Goal: Task Accomplishment & Management: Use online tool/utility

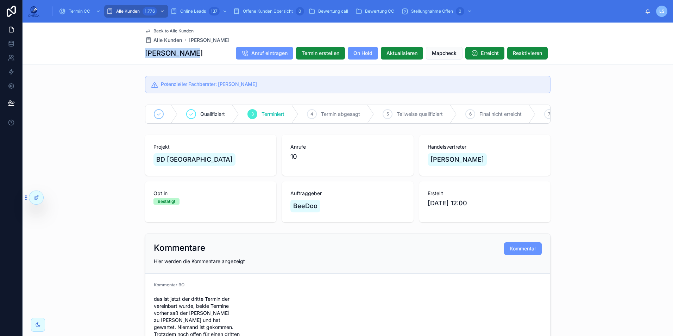
click at [156, 29] on span "Back to Alle Kunden" at bounding box center [174, 31] width 40 height 6
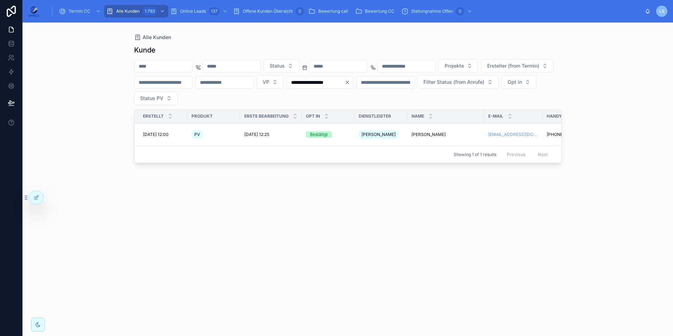
click at [192, 64] on input "text" at bounding box center [164, 66] width 58 height 10
click at [191, 64] on input "text" at bounding box center [164, 66] width 58 height 10
click at [345, 80] on input "**********" at bounding box center [316, 82] width 58 height 10
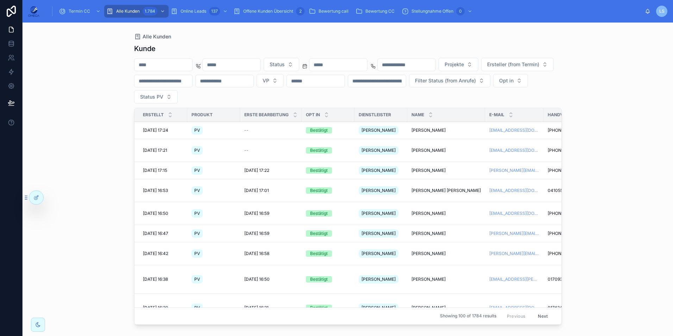
click at [85, 7] on div "Termin CC" at bounding box center [80, 11] width 43 height 11
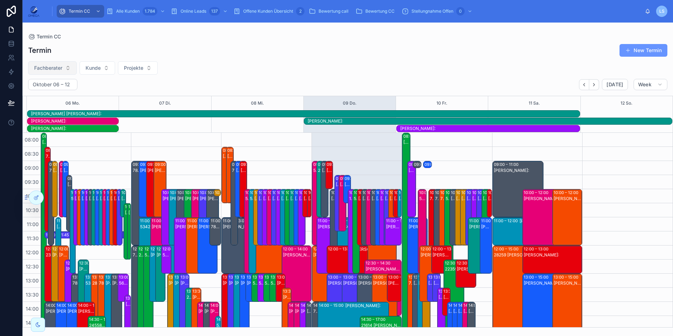
click at [54, 68] on span "Fachberater" at bounding box center [48, 67] width 28 height 7
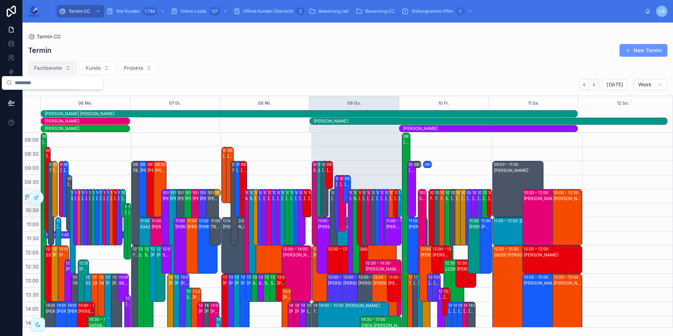
click at [57, 68] on span "Fachberater" at bounding box center [48, 67] width 28 height 7
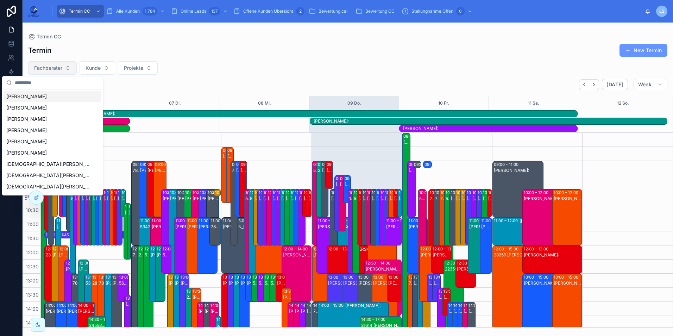
scroll to position [172, 0]
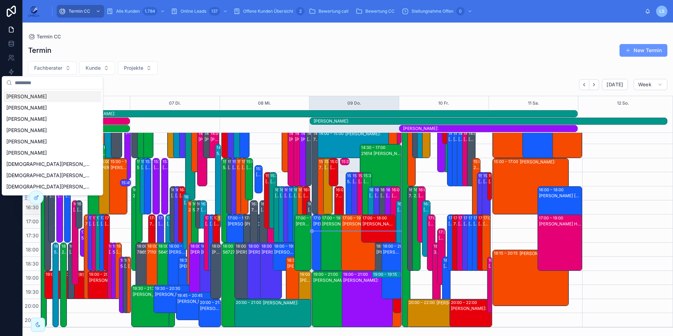
click at [56, 80] on input "text" at bounding box center [57, 82] width 84 height 13
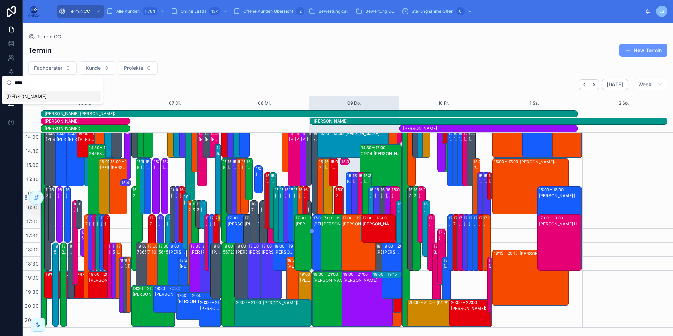
type input "****"
click at [48, 96] on div "Martin Bott" at bounding box center [53, 96] width 98 height 11
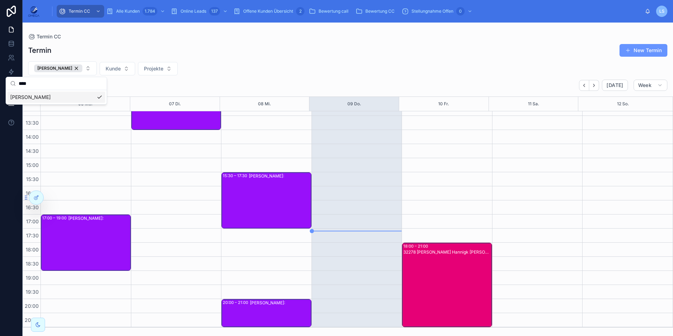
click at [318, 78] on div "Termin New Termin Martin Bott Kunde Projekte Oktober 06 – 12 Today Week 06 Mo. …" at bounding box center [348, 183] width 651 height 288
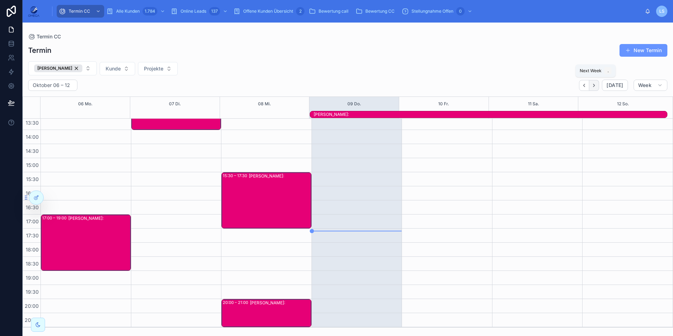
click at [599, 85] on button "Next" at bounding box center [595, 85] width 10 height 11
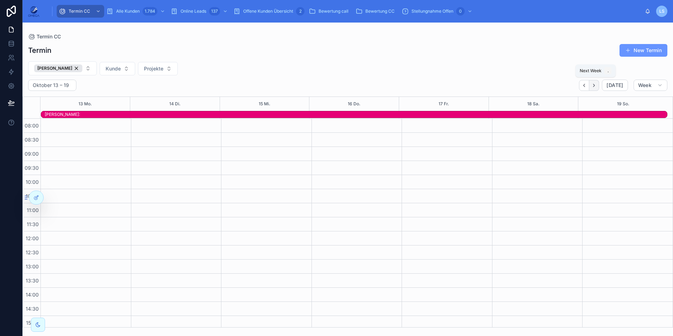
click at [596, 87] on icon "Next" at bounding box center [594, 85] width 5 height 5
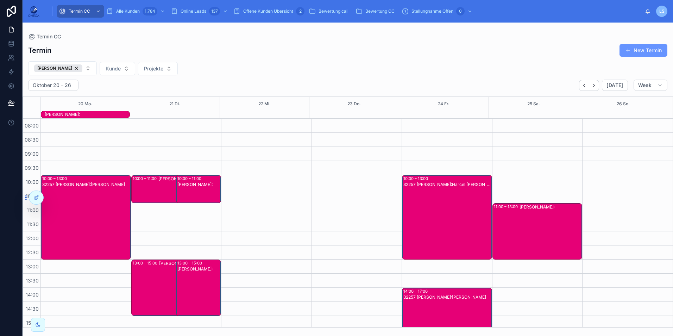
click at [91, 199] on div "32257 Martin Bott Kunde:Carsten Dörner" at bounding box center [86, 222] width 88 height 83
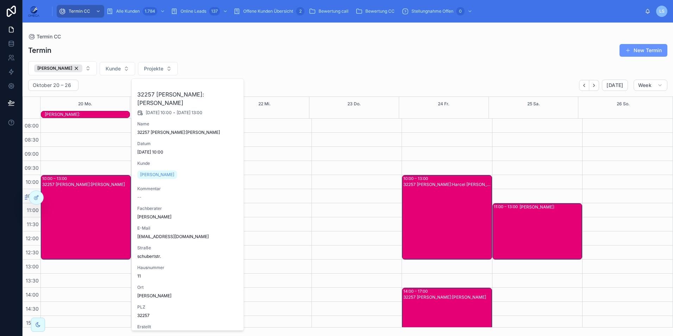
click at [91, 198] on div "32257 Martin Bott Kunde:Carsten Dörner" at bounding box center [86, 222] width 88 height 83
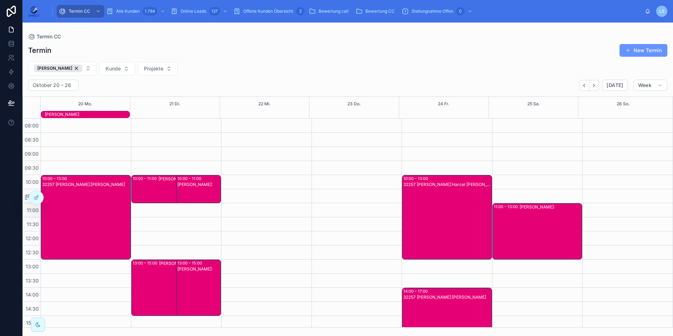
click at [76, 114] on div "Martin Bott Kunde:" at bounding box center [87, 115] width 85 height 6
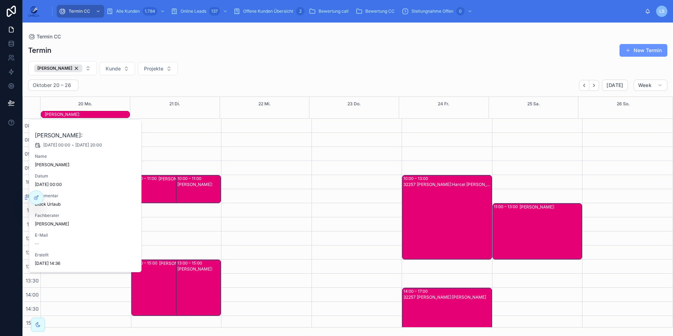
click at [76, 114] on div "Martin Bott Kunde:" at bounding box center [87, 115] width 85 height 6
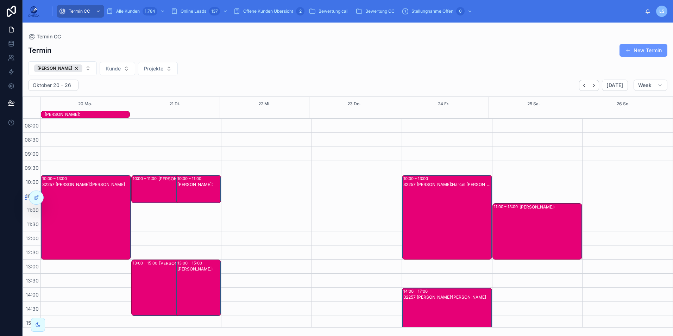
click at [95, 205] on div "32257 Martin Bott Kunde:Carsten Dörner" at bounding box center [86, 222] width 88 height 83
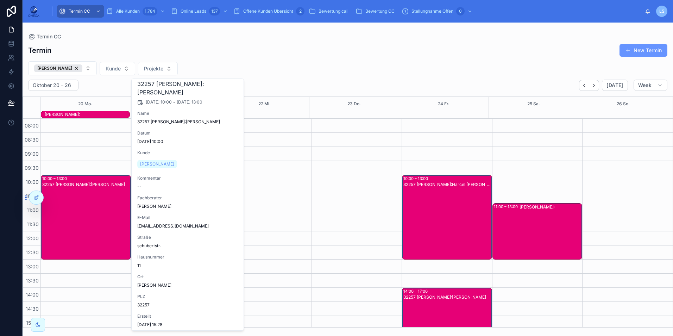
scroll to position [19, 0]
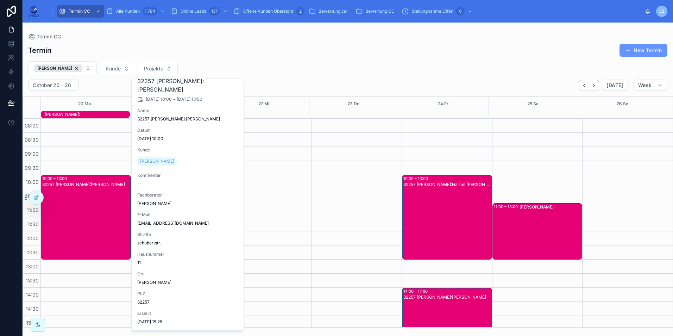
click at [232, 52] on div "Termin New Termin" at bounding box center [348, 50] width 640 height 13
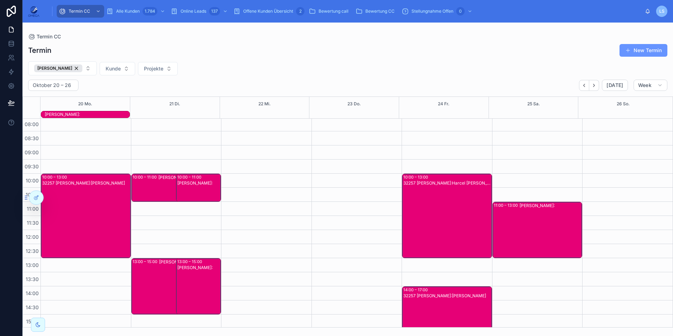
scroll to position [0, 0]
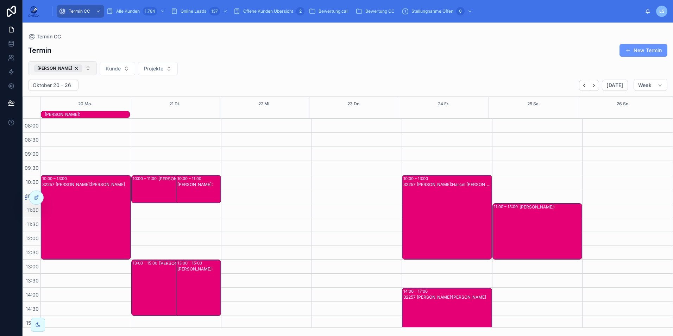
click at [75, 68] on button "Martin Bott" at bounding box center [62, 68] width 69 height 14
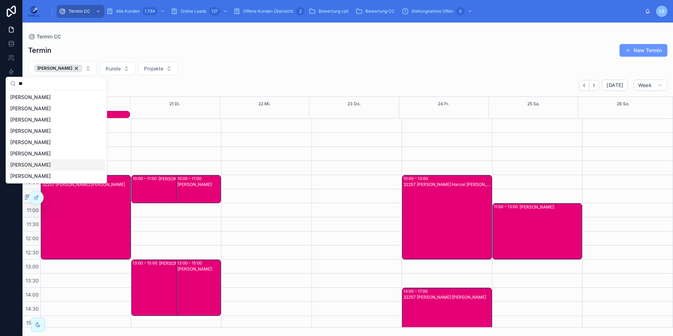
type input "**"
click at [79, 162] on div "Philipp-Torben Hannigk" at bounding box center [56, 164] width 98 height 11
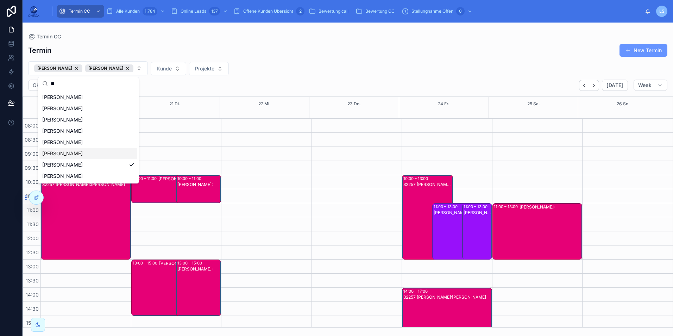
click at [352, 68] on div "Philipp-Torben Hannigk Martin Bott Kunde Projekte" at bounding box center [348, 68] width 651 height 14
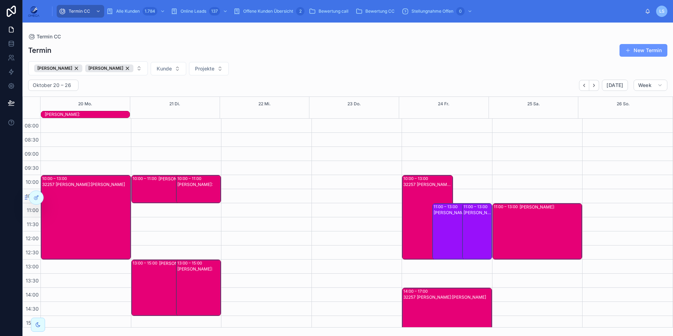
click at [70, 200] on div "32257 Martin Bott Kunde:Carsten Dörner" at bounding box center [86, 222] width 88 height 83
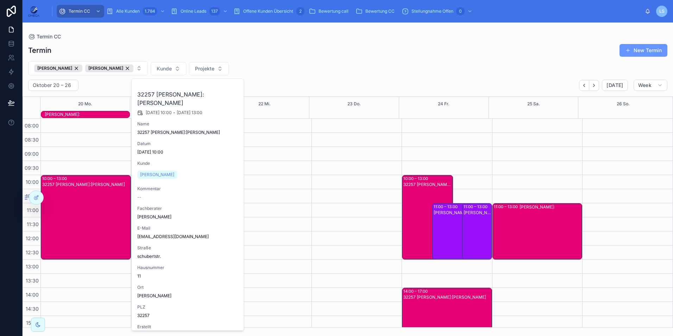
click at [0, 0] on span "Fachberater zuweisen" at bounding box center [0, 0] width 0 height 0
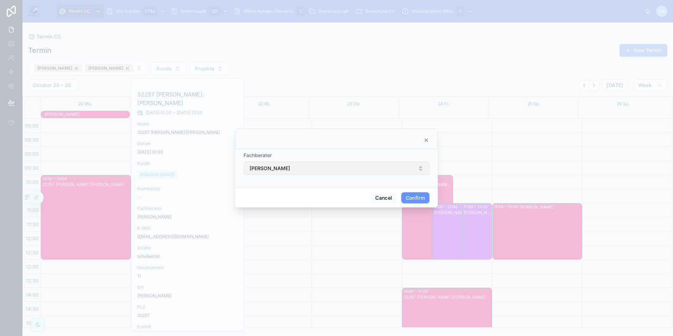
click at [327, 167] on button "Martin Bott" at bounding box center [337, 168] width 186 height 13
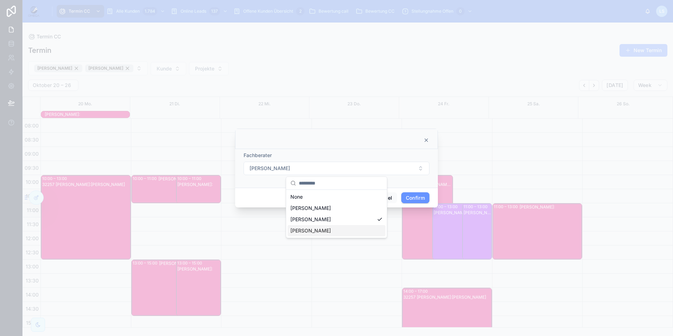
click at [347, 233] on div "Philipp-Torben Hannigk" at bounding box center [337, 230] width 98 height 11
click at [417, 198] on button "Confirm" at bounding box center [416, 197] width 28 height 11
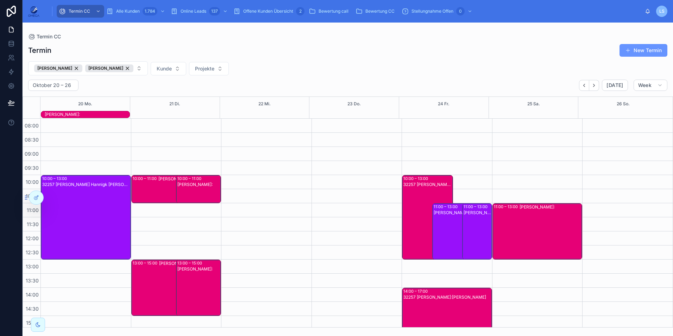
click at [196, 184] on div "Martin Bott Kunde:" at bounding box center [199, 185] width 43 height 6
click at [197, 184] on div "Martin Bott Kunde:" at bounding box center [199, 185] width 43 height 6
click at [166, 183] on div "Martin Bott Kunde:" at bounding box center [182, 189] width 49 height 27
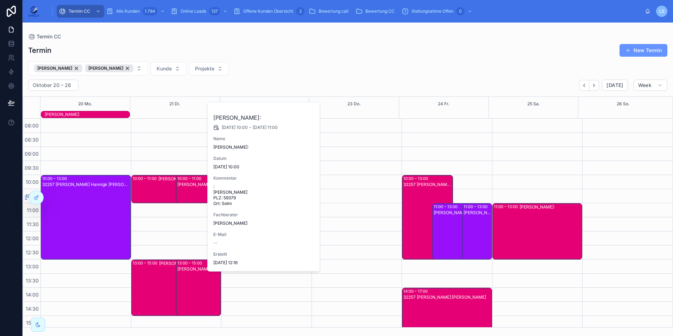
click at [166, 183] on div "Martin Bott Kunde:" at bounding box center [182, 189] width 49 height 27
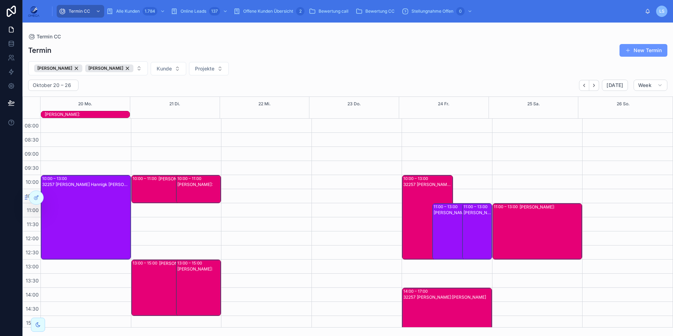
click at [209, 294] on div "Martin Bott Kunde:" at bounding box center [199, 293] width 43 height 55
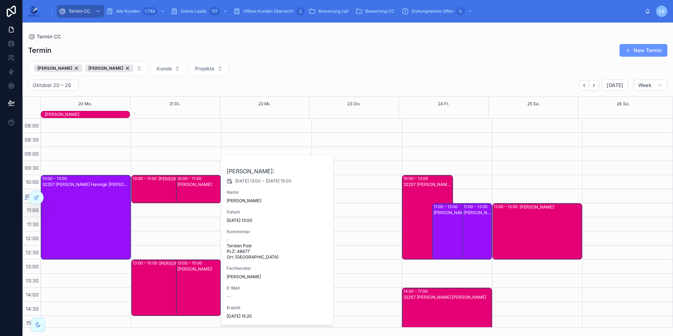
click at [203, 292] on div "Martin Bott Kunde:" at bounding box center [199, 293] width 43 height 55
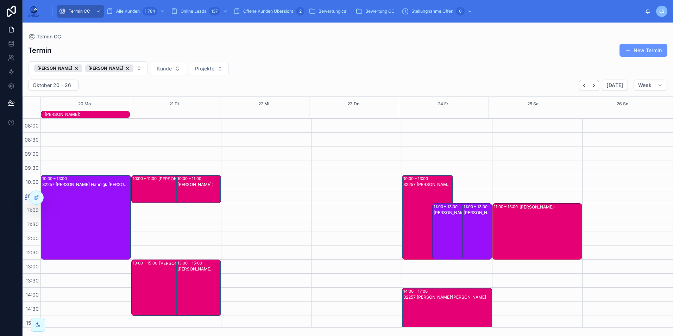
click at [149, 287] on div "13:00 – 15:00 Martin Bott Kunde:" at bounding box center [170, 288] width 76 height 56
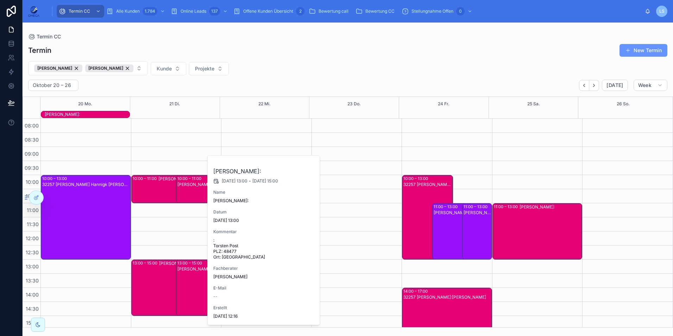
click at [149, 287] on div "13:00 – 15:00 Martin Bott Kunde:" at bounding box center [170, 288] width 76 height 56
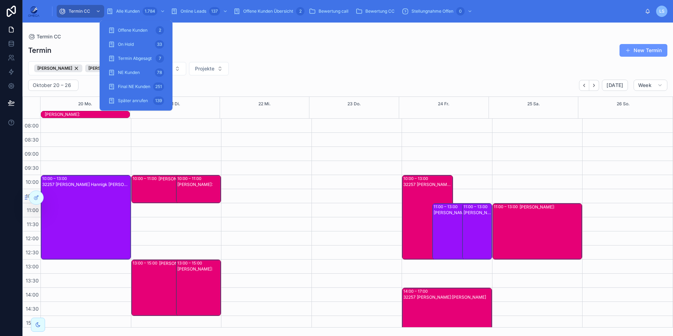
click at [150, 73] on div "NE Kunden 78" at bounding box center [136, 72] width 56 height 11
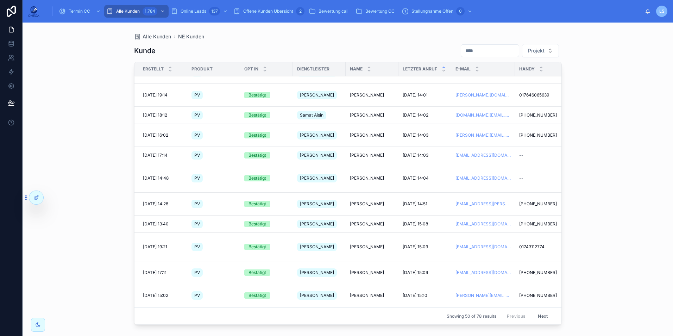
scroll to position [721, 0]
click at [542, 311] on button "Next" at bounding box center [543, 316] width 20 height 11
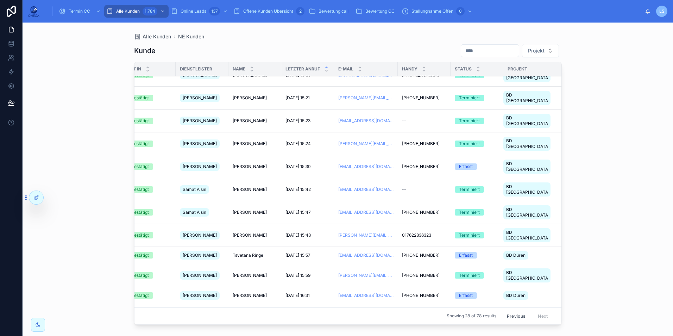
scroll to position [0, 117]
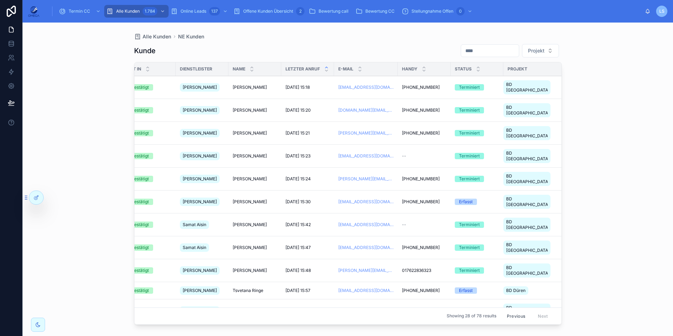
click at [295, 85] on span "9.10.2025 15:18" at bounding box center [298, 88] width 24 height 6
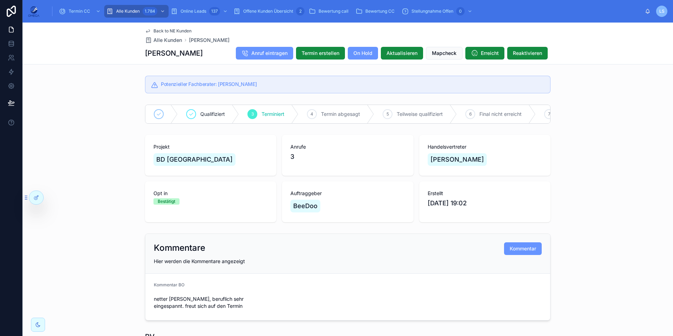
click at [181, 28] on div "Back to NE Kunden Alle Kunden Achim Scheuermann Achim Scheuermann Anruf eintrag…" at bounding box center [348, 44] width 406 height 42
click at [184, 31] on span "Back to NE Kunden" at bounding box center [173, 31] width 38 height 6
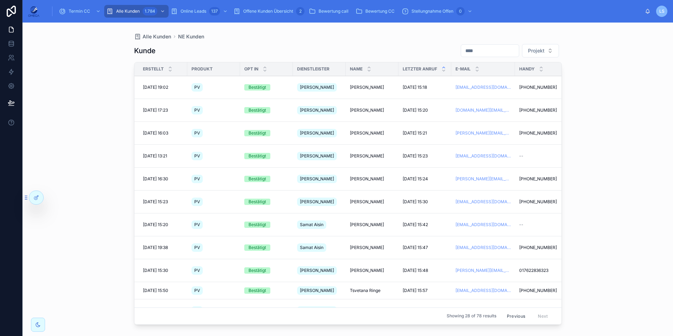
click at [276, 14] on span "Offene Kunden Übersicht" at bounding box center [268, 11] width 50 height 6
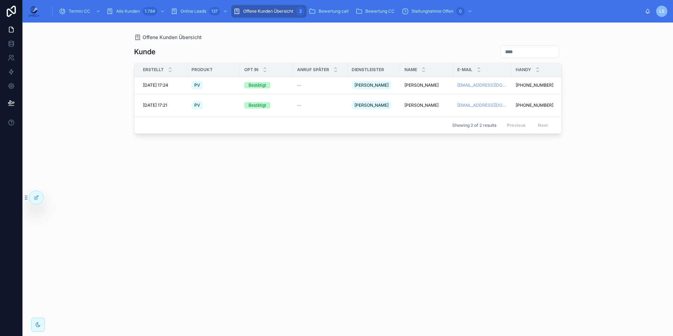
click at [410, 102] on span "[PERSON_NAME]" at bounding box center [422, 105] width 34 height 6
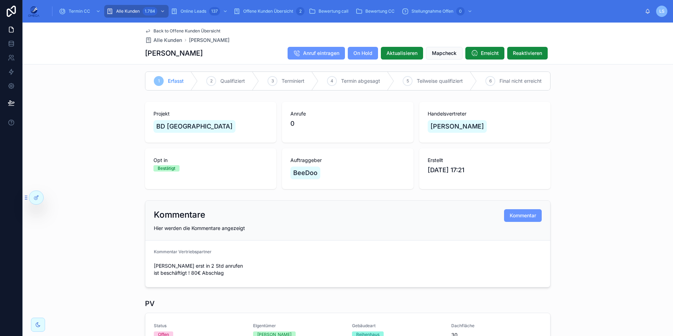
scroll to position [19, 0]
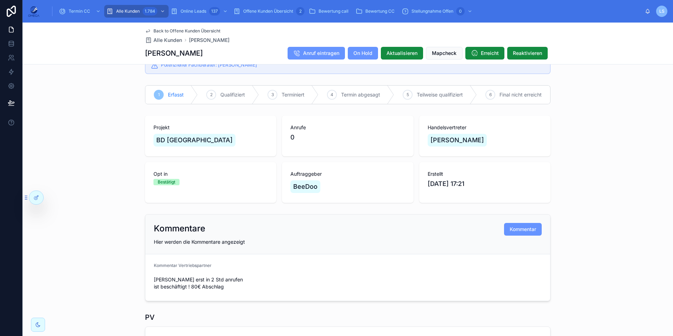
click at [205, 30] on span "Back to Offene Kunden Übersicht" at bounding box center [187, 31] width 67 height 6
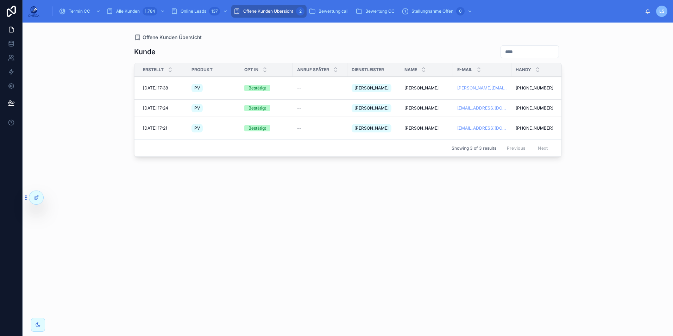
click at [416, 42] on div "Kunde Erstellt Produkt Opt In Anruf später Dienstleister Name E-Mail Handy Stat…" at bounding box center [348, 184] width 428 height 287
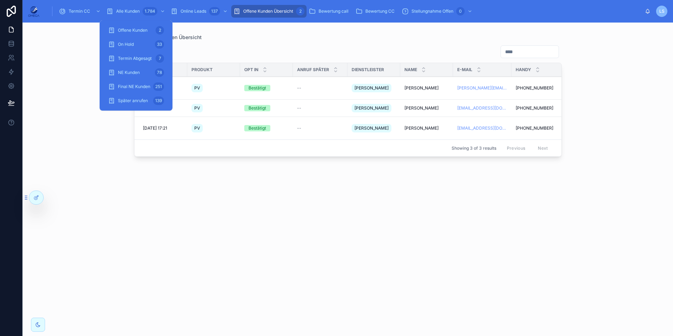
click at [132, 8] on div "Alle Kunden 1.784" at bounding box center [136, 11] width 60 height 11
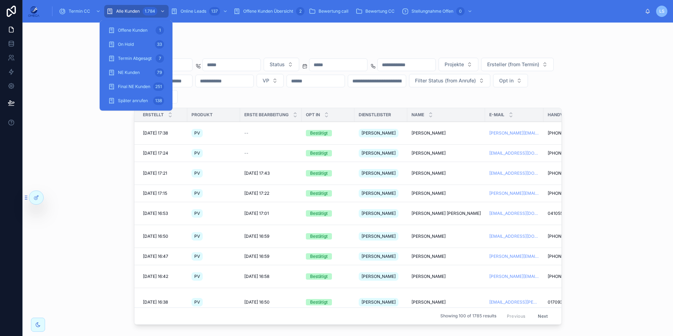
click at [151, 97] on div "Später anrufen 138" at bounding box center [136, 100] width 56 height 11
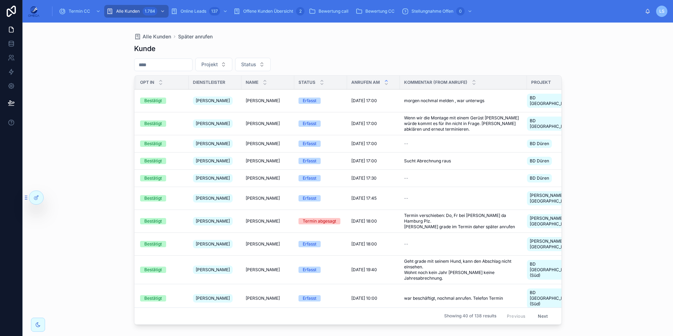
scroll to position [0, 106]
drag, startPoint x: 642, startPoint y: 204, endPoint x: 616, endPoint y: 211, distance: 27.1
click at [642, 204] on div "Alle Kunden Später anrufen Kunde Projekt Status Erstellt Produkt Opt In Dienstl…" at bounding box center [348, 179] width 651 height 313
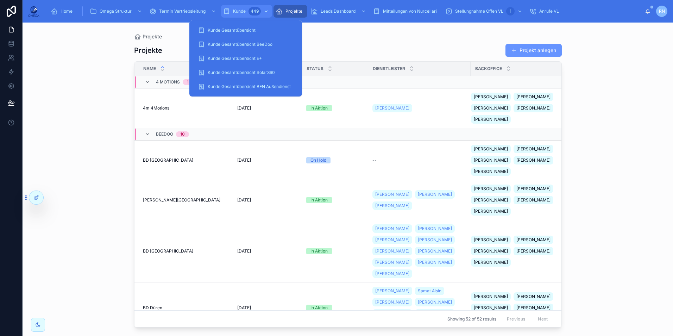
click at [240, 11] on span "Kunde" at bounding box center [239, 11] width 13 height 6
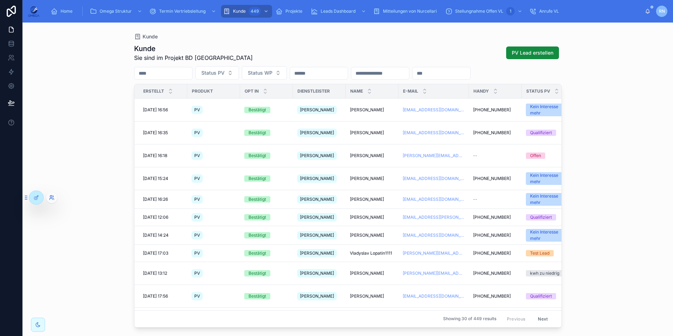
click at [53, 197] on icon at bounding box center [53, 196] width 1 height 2
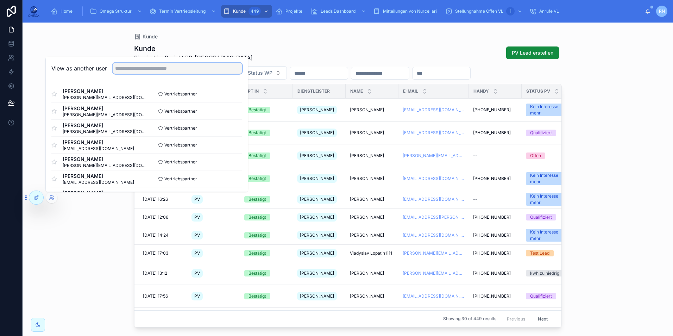
click at [145, 69] on input "text" at bounding box center [178, 68] width 130 height 11
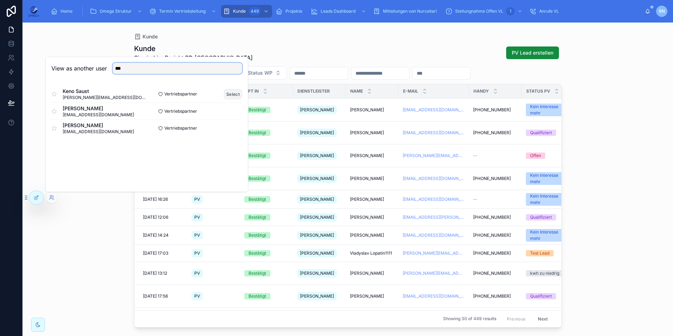
type input "***"
click at [231, 92] on button "Select" at bounding box center [233, 94] width 18 height 10
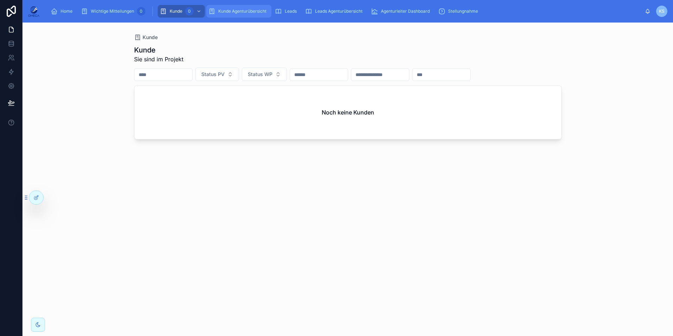
click at [222, 6] on div "Kunde Agenturübersicht" at bounding box center [239, 11] width 61 height 11
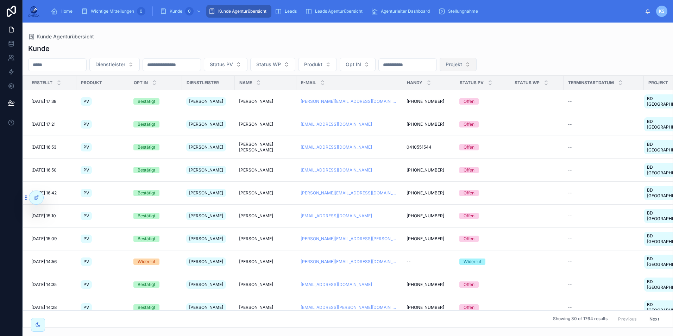
click at [462, 62] on span "Projekt" at bounding box center [454, 64] width 17 height 7
click at [233, 65] on span "Status PV" at bounding box center [221, 64] width 23 height 7
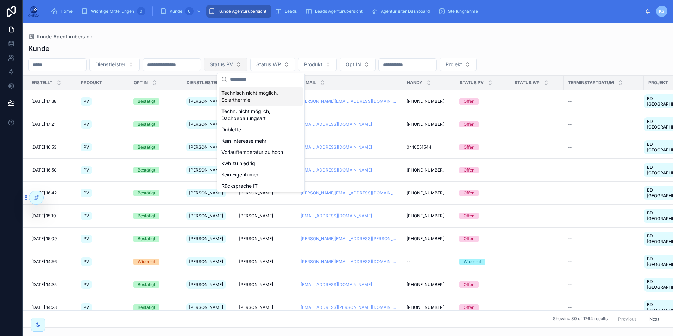
click at [233, 65] on span "Status PV" at bounding box center [221, 64] width 23 height 7
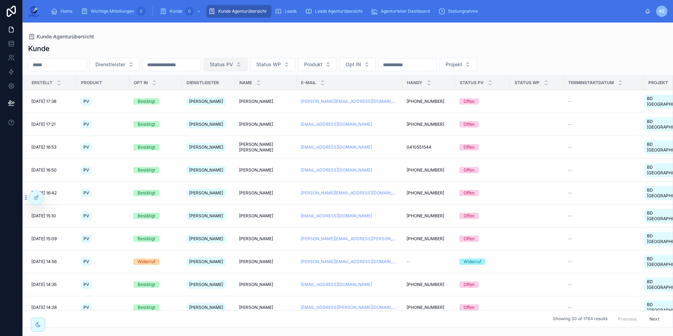
click at [248, 65] on button "Status PV" at bounding box center [226, 64] width 44 height 13
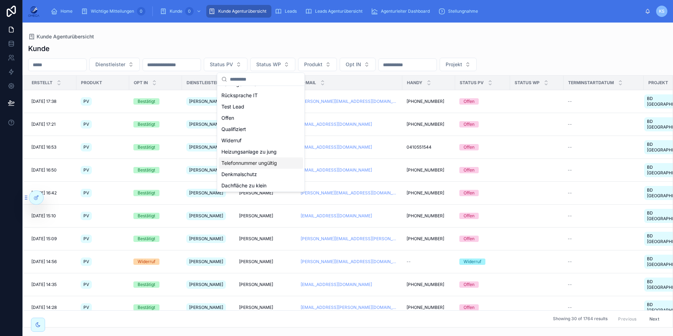
scroll to position [92, 0]
click at [236, 118] on div "Offen" at bounding box center [261, 116] width 85 height 11
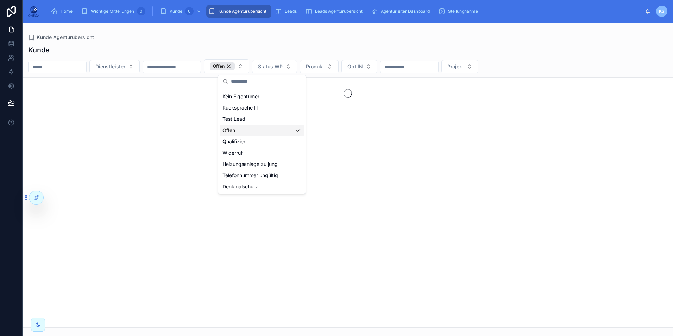
scroll to position [103, 0]
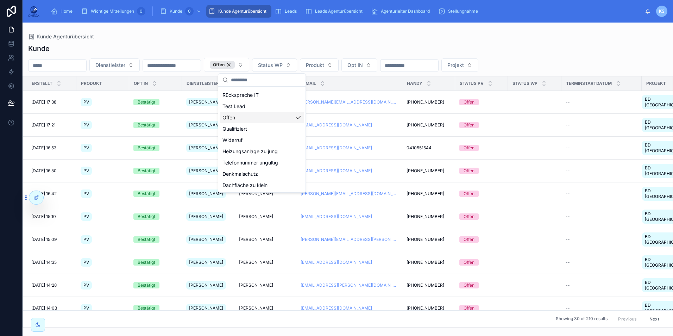
click at [577, 65] on div "Dienstleister Offen Status WP Produkt Opt IN Projekt" at bounding box center [348, 65] width 651 height 14
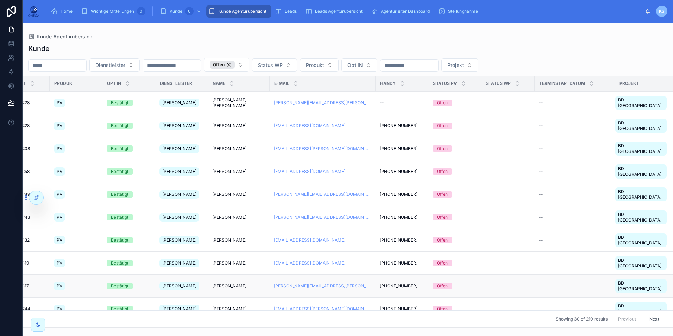
scroll to position [303, 0]
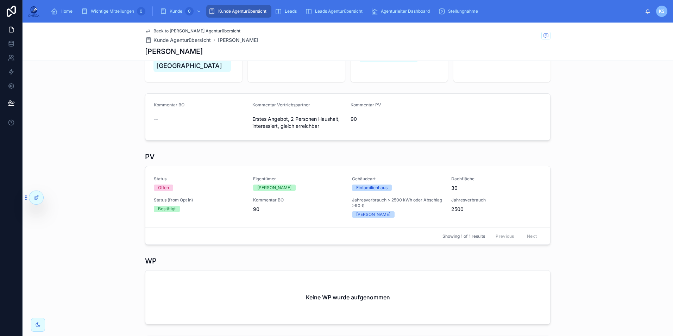
scroll to position [70, 0]
click at [39, 198] on div at bounding box center [36, 197] width 14 height 13
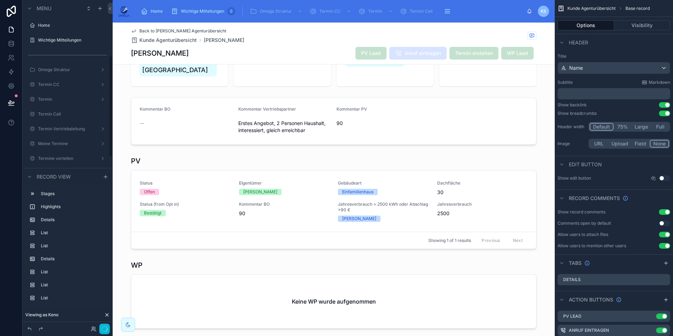
click at [433, 178] on div at bounding box center [334, 202] width 442 height 99
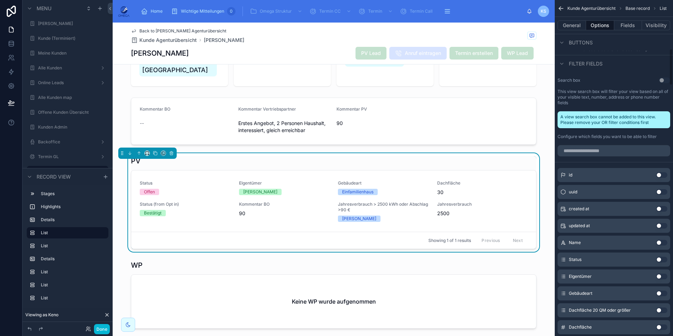
scroll to position [458, 0]
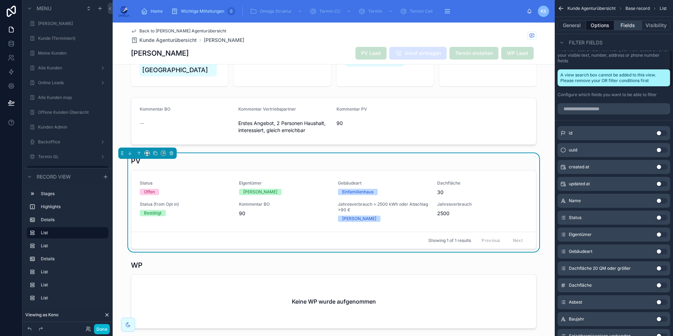
click at [633, 25] on button "Fields" at bounding box center [629, 25] width 28 height 10
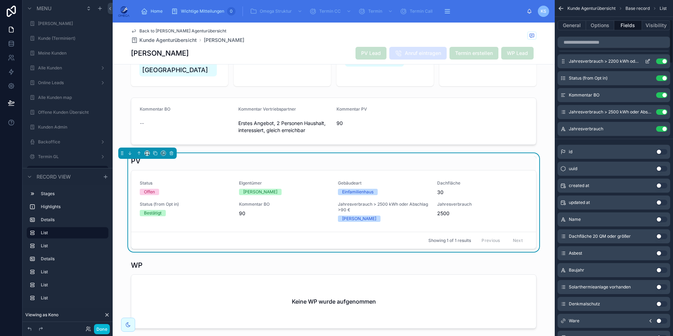
scroll to position [0, 0]
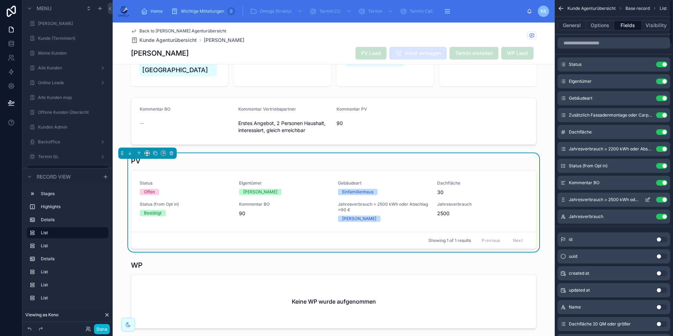
click at [648, 199] on icon "scrollable content" at bounding box center [648, 200] width 6 height 6
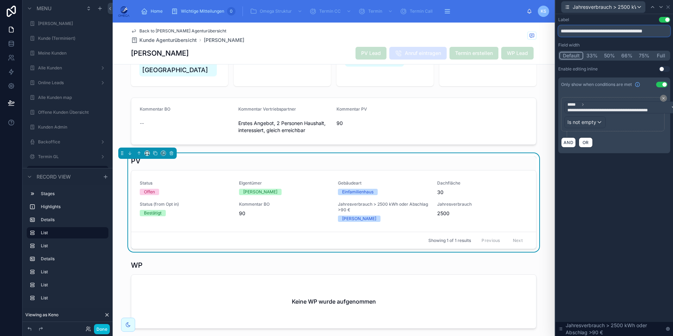
scroll to position [0, 7]
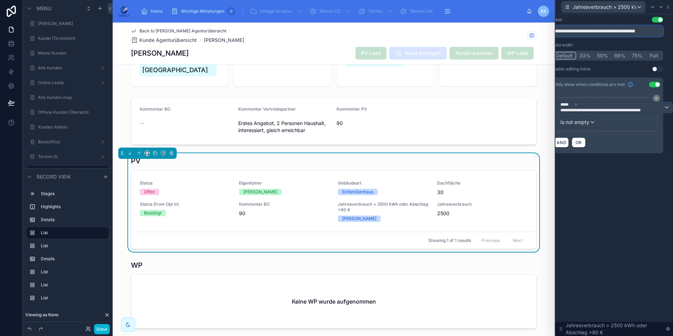
drag, startPoint x: 659, startPoint y: 32, endPoint x: 672, endPoint y: 33, distance: 12.7
click at [672, 33] on div "**********" at bounding box center [615, 175] width 118 height 322
click at [654, 32] on input "**********" at bounding box center [608, 30] width 112 height 11
type input "**********"
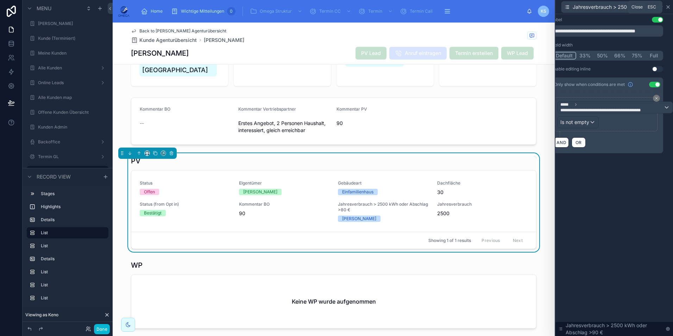
click at [668, 8] on icon at bounding box center [669, 7] width 6 height 6
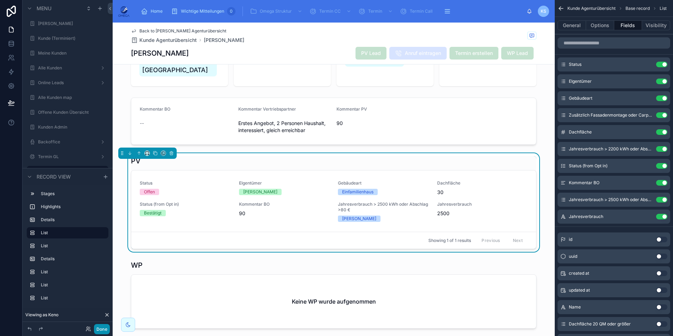
click at [103, 328] on button "Done" at bounding box center [102, 329] width 16 height 10
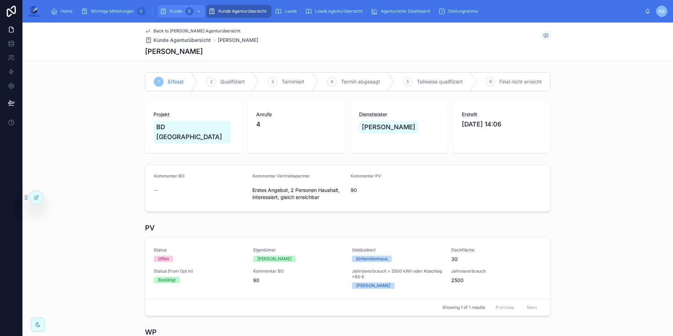
click at [169, 11] on div "[PERSON_NAME] 0" at bounding box center [181, 11] width 43 height 11
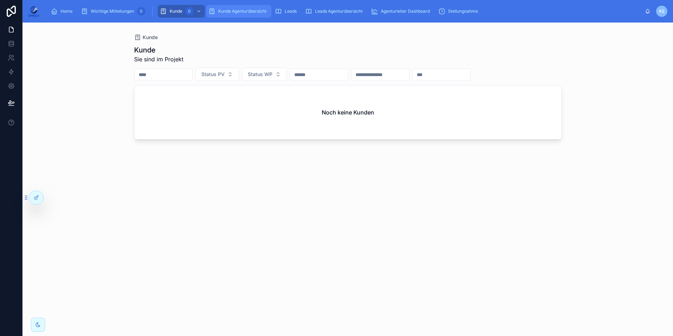
click at [233, 14] on span "Kunde Agenturübersicht" at bounding box center [242, 11] width 48 height 6
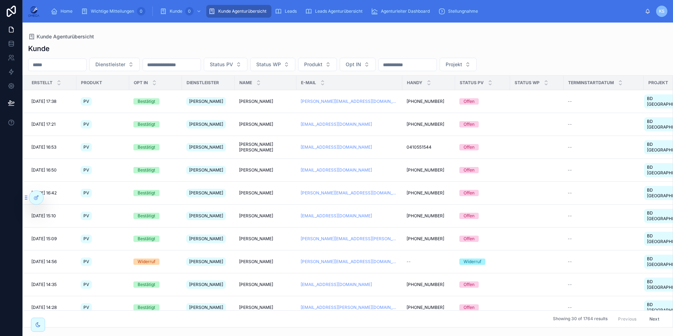
click at [398, 46] on div "Kunde" at bounding box center [348, 49] width 640 height 10
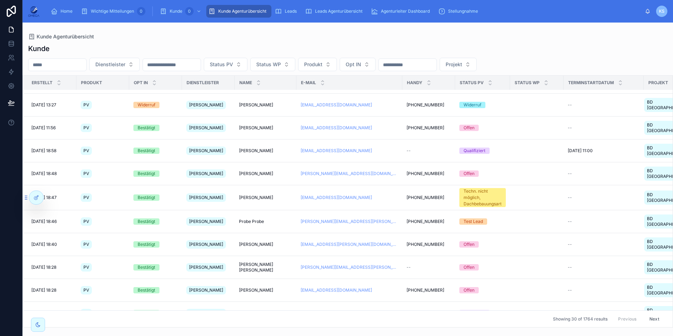
scroll to position [316, 0]
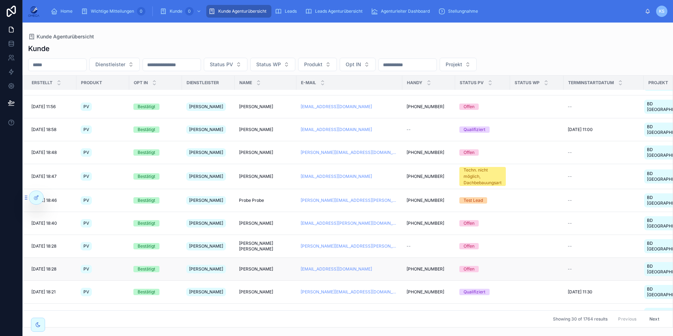
click at [407, 266] on span "[PHONE_NUMBER]" at bounding box center [426, 269] width 38 height 6
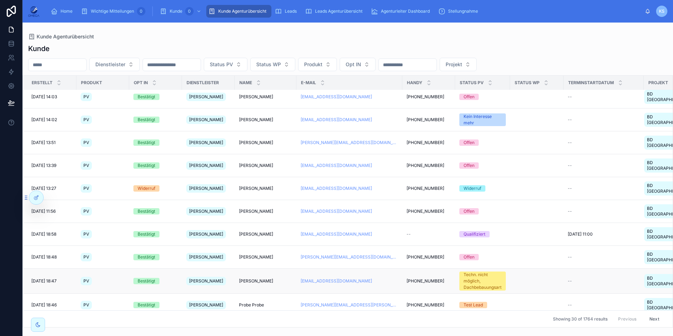
scroll to position [316, 0]
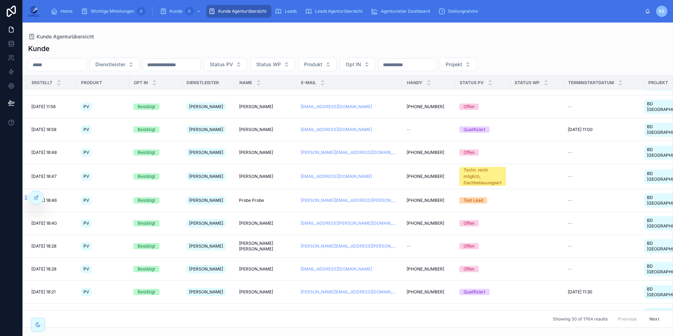
click at [649, 315] on button "Next" at bounding box center [655, 318] width 20 height 11
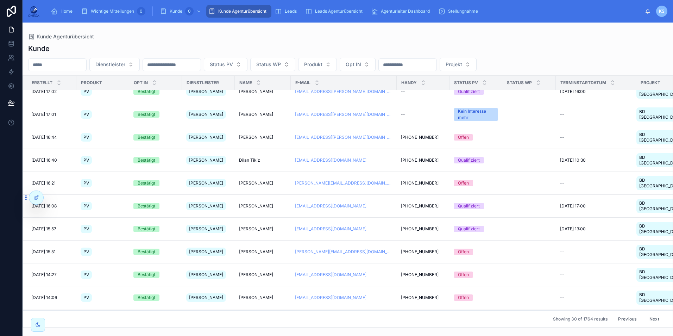
scroll to position [247, 0]
click at [403, 294] on span "[PHONE_NUMBER]" at bounding box center [420, 297] width 38 height 6
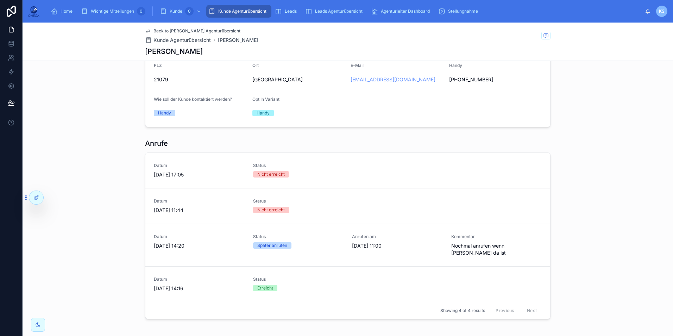
scroll to position [435, 0]
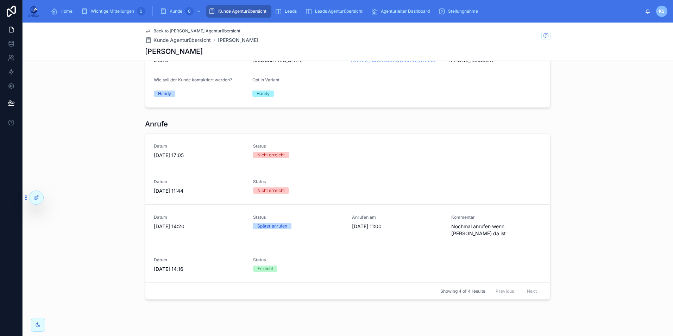
click at [158, 29] on span "Back to [PERSON_NAME] Agenturübersicht" at bounding box center [197, 31] width 87 height 6
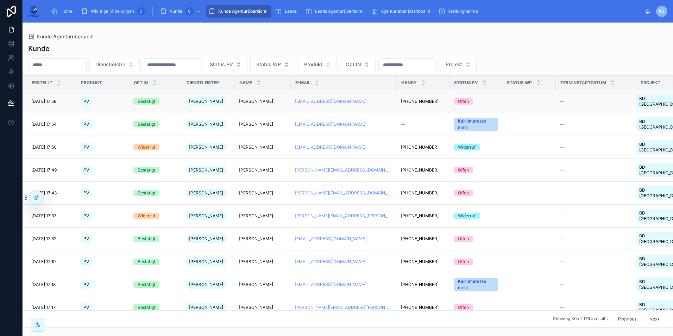
click at [401, 99] on span "[PHONE_NUMBER]" at bounding box center [420, 102] width 38 height 6
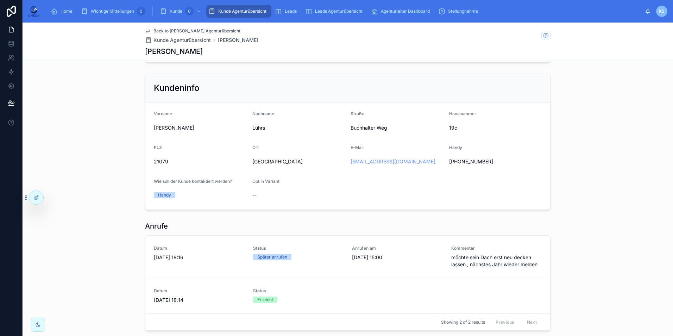
scroll to position [352, 0]
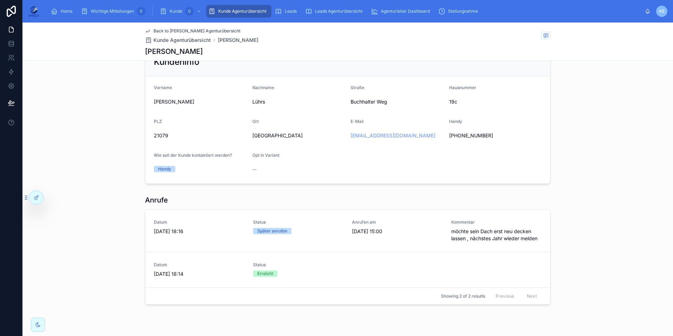
click at [174, 31] on span "Back to [PERSON_NAME] Agenturübersicht" at bounding box center [197, 31] width 87 height 6
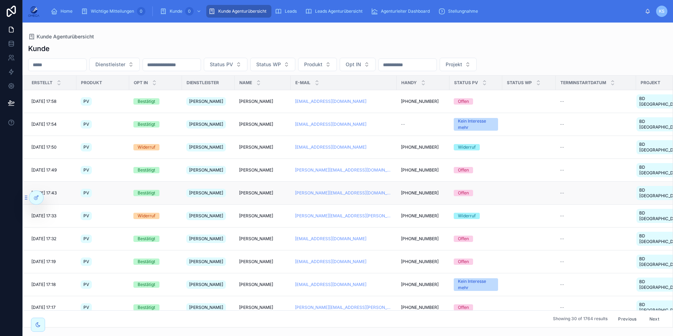
click at [425, 190] on span "[PHONE_NUMBER]" at bounding box center [420, 193] width 38 height 6
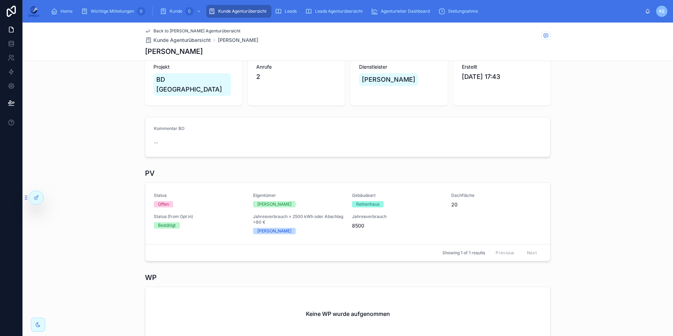
scroll to position [40, 0]
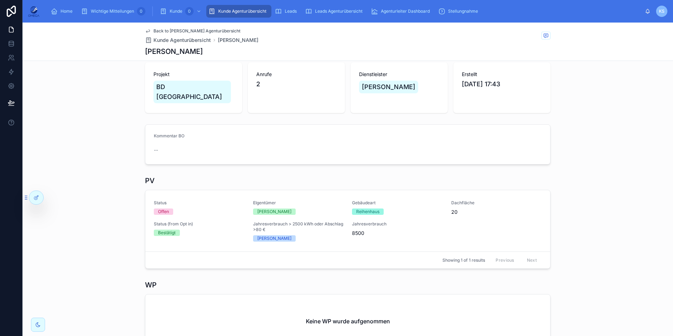
click at [207, 31] on span "Back to [PERSON_NAME] Agenturübersicht" at bounding box center [197, 31] width 87 height 6
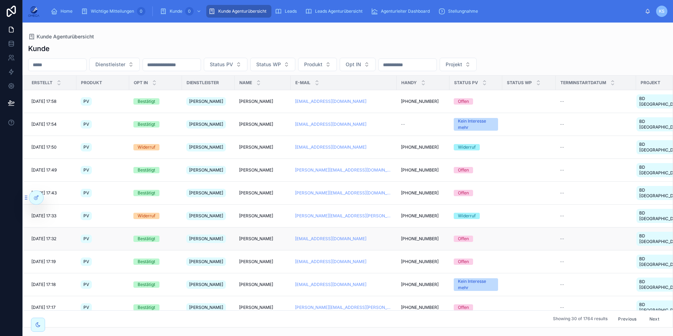
click at [419, 236] on span "[PHONE_NUMBER]" at bounding box center [420, 239] width 38 height 6
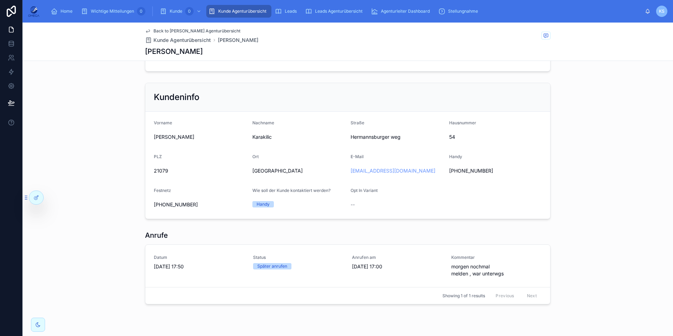
scroll to position [329, 0]
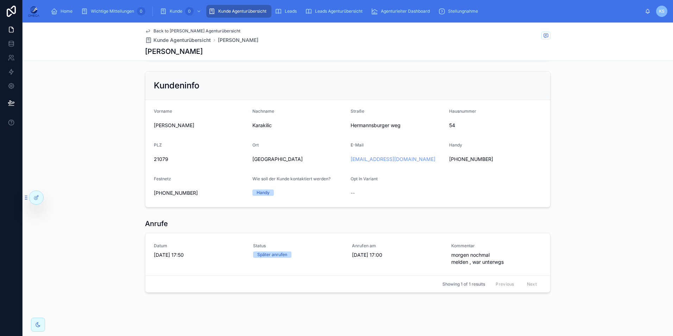
click at [180, 31] on span "Back to [PERSON_NAME] Agenturübersicht" at bounding box center [197, 31] width 87 height 6
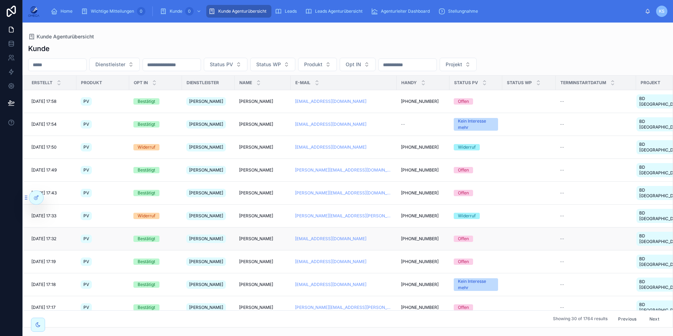
click at [420, 236] on span "[PHONE_NUMBER]" at bounding box center [420, 239] width 38 height 6
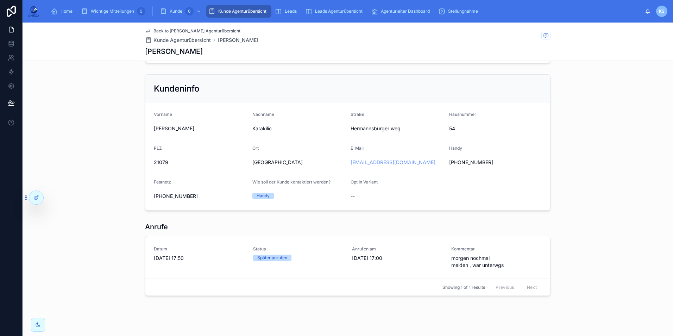
scroll to position [329, 0]
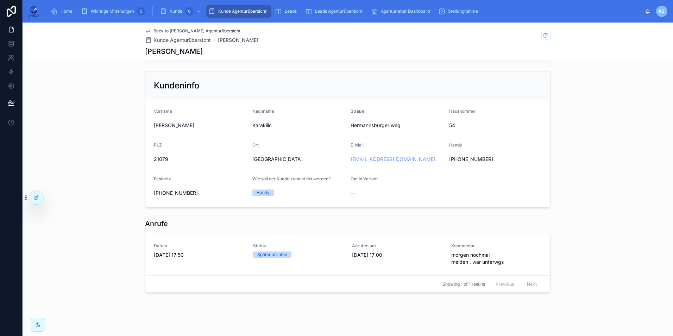
click at [201, 28] on div "Back to [PERSON_NAME] Agenturübersicht [PERSON_NAME] Agenturübersicht [PERSON_N…" at bounding box center [348, 42] width 406 height 38
click at [202, 29] on span "Back to [PERSON_NAME] Agenturübersicht" at bounding box center [197, 31] width 87 height 6
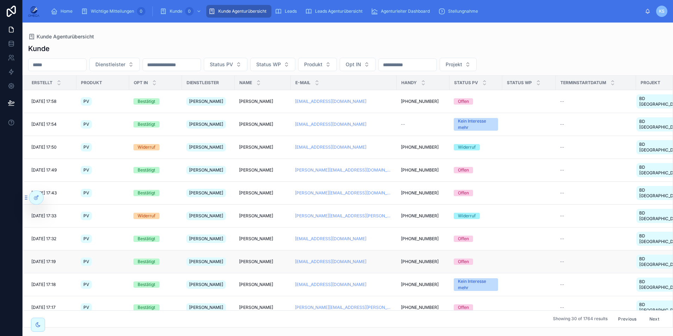
click at [429, 259] on div "[PHONE_NUMBER] [PHONE_NUMBER]" at bounding box center [423, 262] width 44 height 6
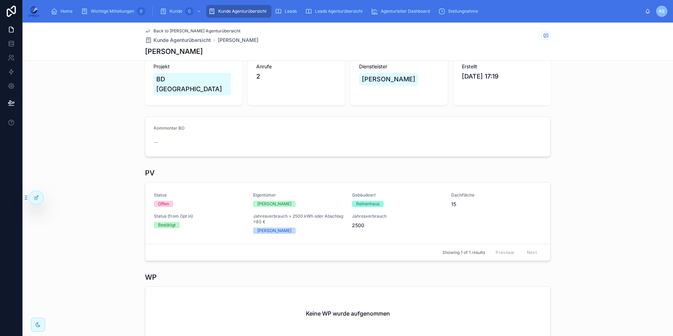
scroll to position [40, 0]
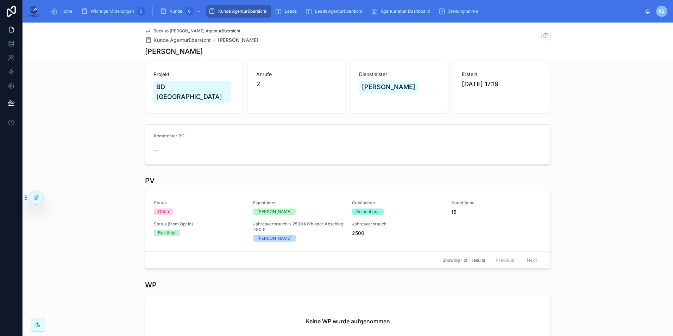
click at [212, 29] on span "Back to [PERSON_NAME] Agenturübersicht" at bounding box center [197, 31] width 87 height 6
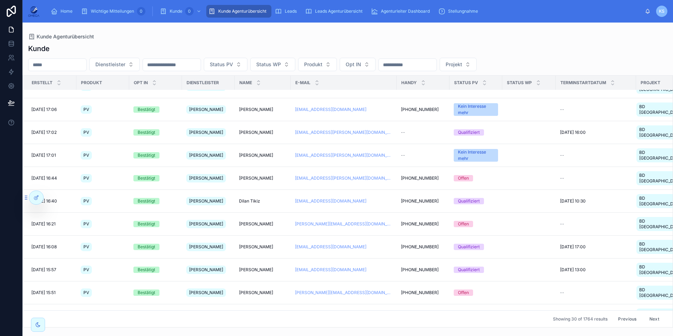
scroll to position [211, 0]
click at [394, 45] on div "Kunde" at bounding box center [348, 49] width 640 height 10
click at [51, 198] on icon at bounding box center [51, 198] width 3 height 1
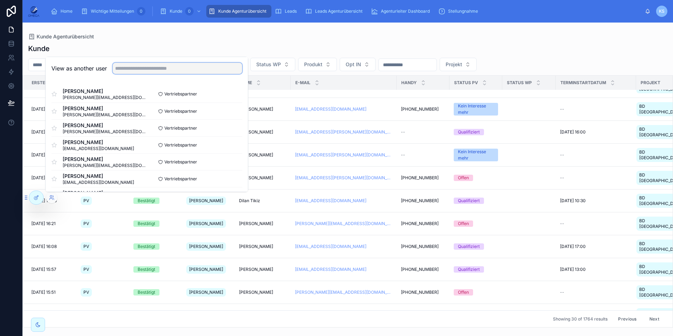
click at [169, 70] on input "text" at bounding box center [178, 68] width 130 height 11
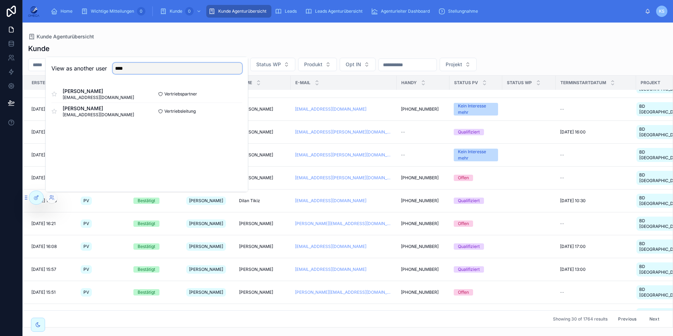
type input "****"
click at [104, 166] on div "View as another user **** [PERSON_NAME] [EMAIL_ADDRESS][DOMAIN_NAME] Vertriebsp…" at bounding box center [146, 124] width 203 height 135
click at [231, 111] on button "Select" at bounding box center [233, 111] width 18 height 10
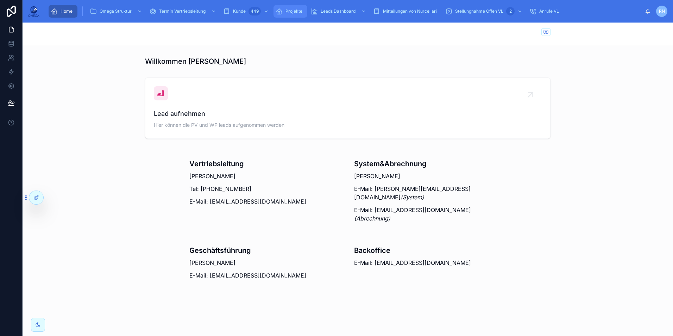
click at [297, 13] on span "Projekte" at bounding box center [294, 11] width 17 height 6
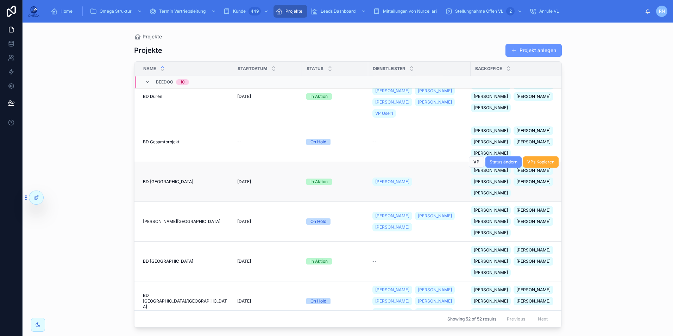
scroll to position [176, 0]
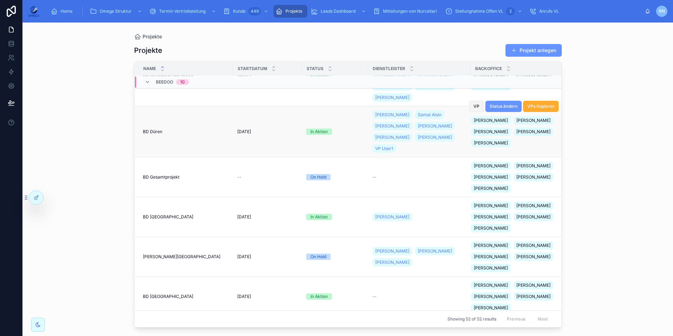
click at [474, 105] on span "VP" at bounding box center [477, 107] width 6 height 6
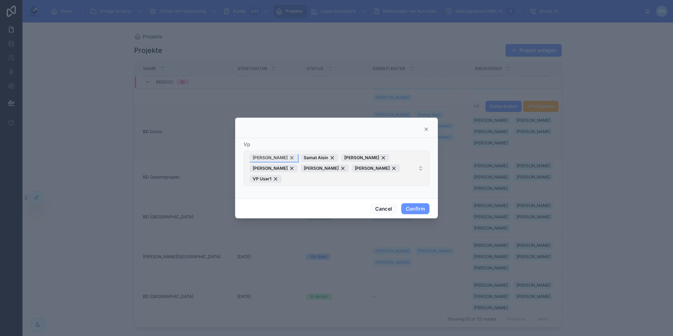
click at [288, 158] on div "Maxim Banelis" at bounding box center [274, 158] width 48 height 8
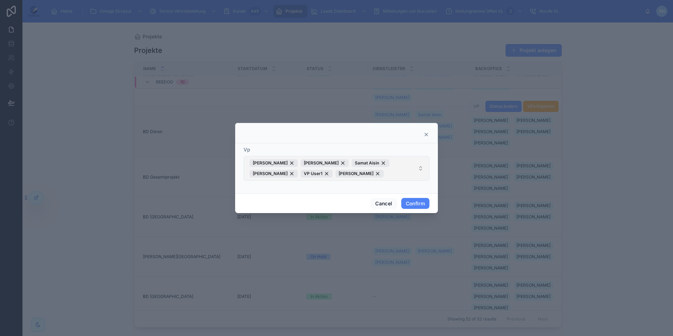
click at [416, 205] on button "Confirm" at bounding box center [416, 203] width 28 height 11
